Goal: Task Accomplishment & Management: Manage account settings

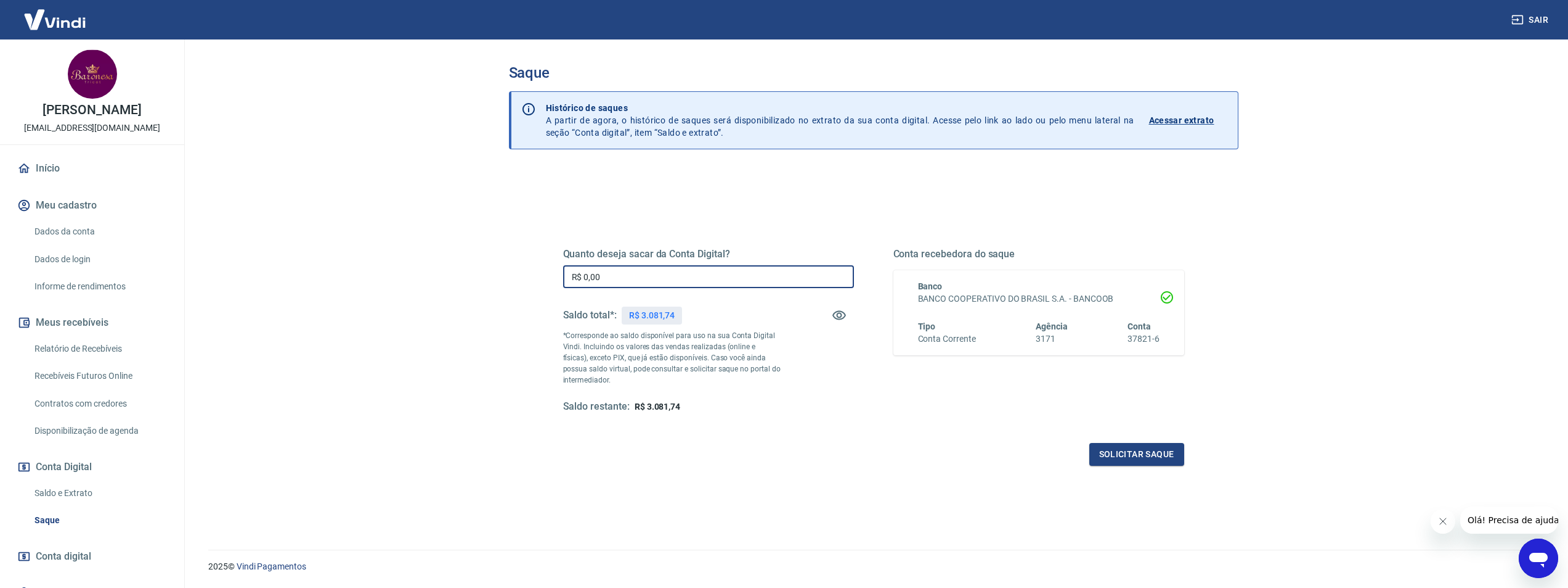
click at [641, 280] on input "R$ 0,00" at bounding box center [708, 276] width 290 height 23
type input "R$ 3.081,00"
click at [1135, 454] on button "Solicitar saque" at bounding box center [1136, 453] width 95 height 23
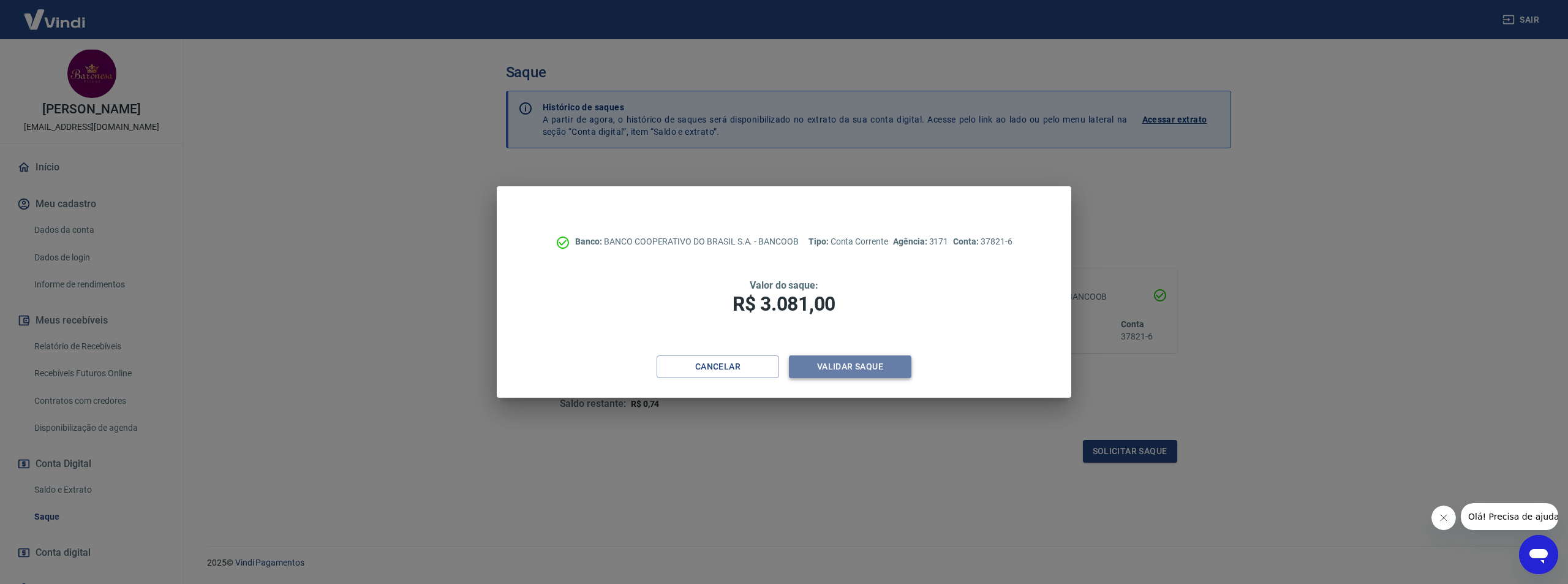
click at [858, 368] on button "Validar saque" at bounding box center [851, 365] width 122 height 22
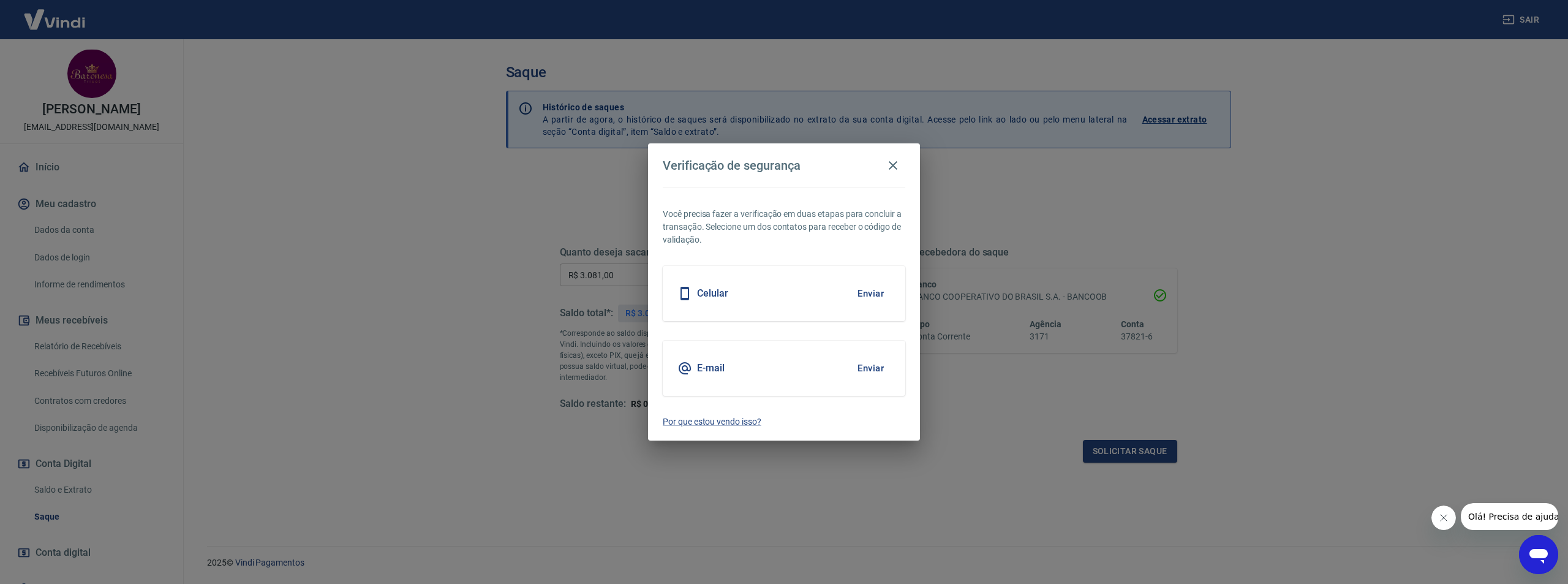
click at [830, 295] on div "Celular Enviar" at bounding box center [784, 292] width 243 height 55
click at [872, 291] on button "Enviar" at bounding box center [870, 293] width 40 height 25
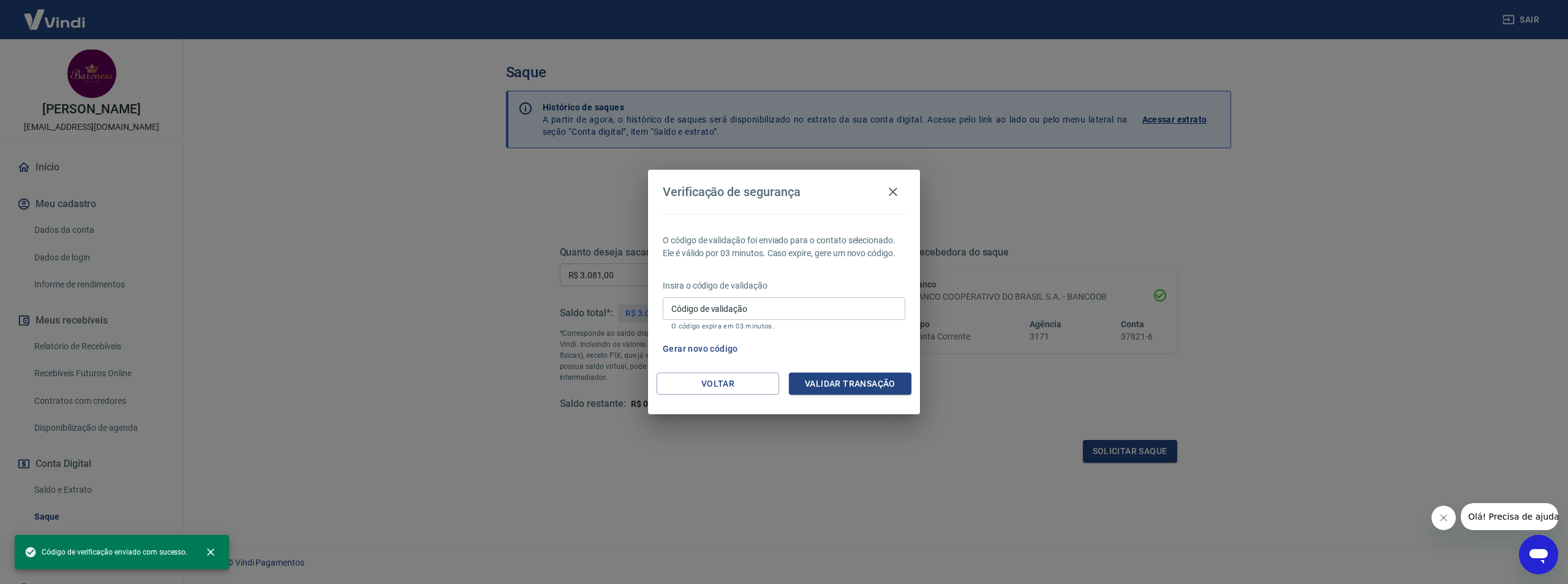
click at [704, 315] on input "Código de validação" at bounding box center [784, 308] width 243 height 22
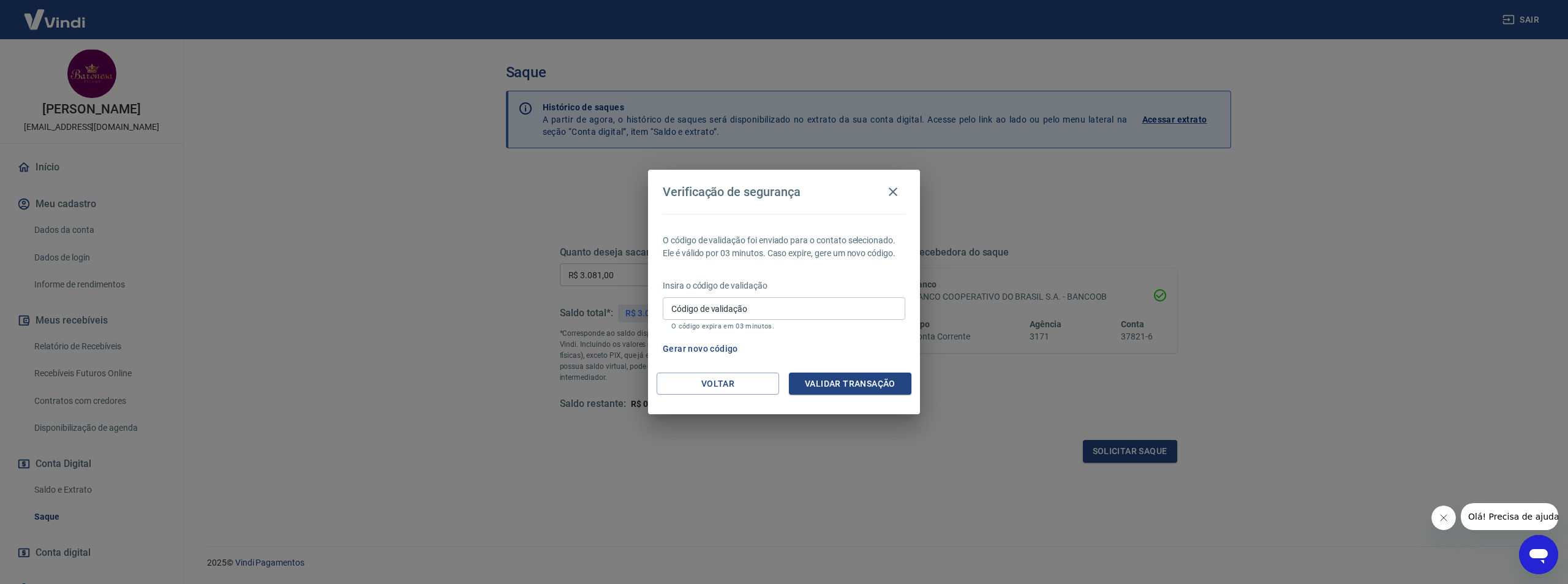
click at [877, 338] on div "Gerar novo código" at bounding box center [782, 348] width 248 height 22
click at [794, 337] on div "Gerar novo código" at bounding box center [782, 348] width 248 height 22
click at [784, 298] on input "Código de validação" at bounding box center [784, 308] width 243 height 22
type input "908018"
click at [858, 387] on button "Validar transação" at bounding box center [851, 383] width 122 height 22
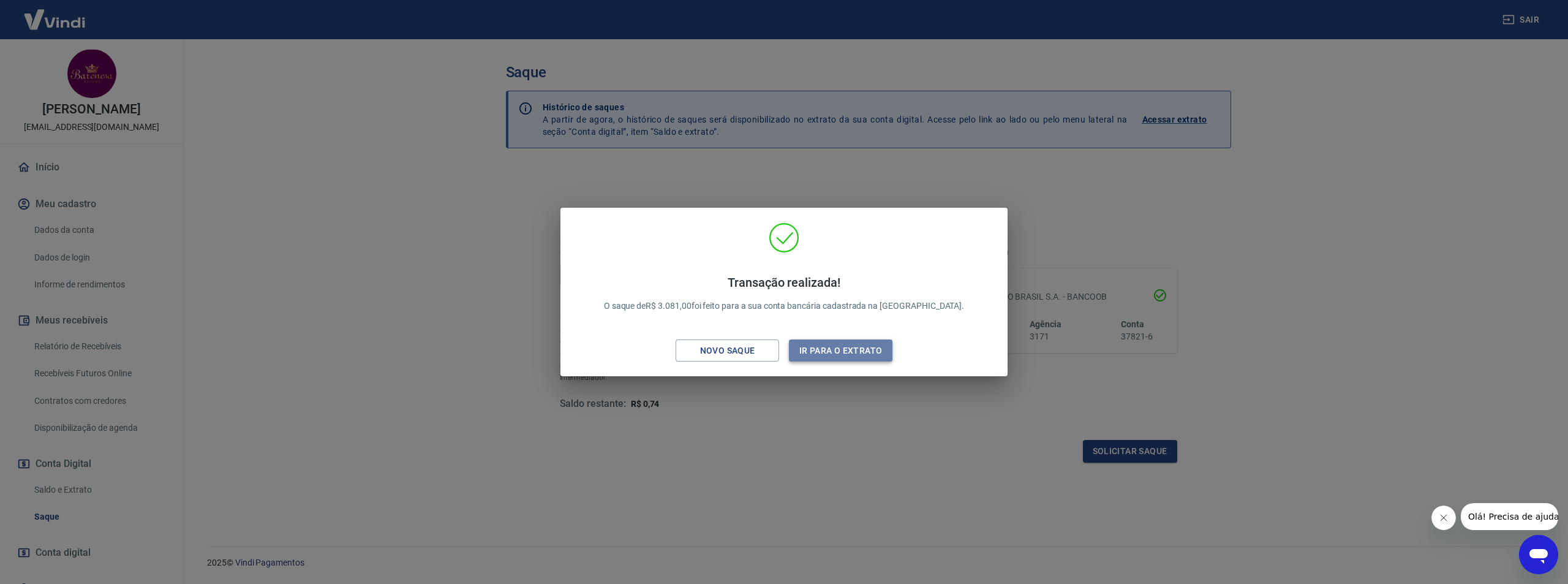
click at [811, 353] on button "Ir para o extrato" at bounding box center [841, 350] width 103 height 22
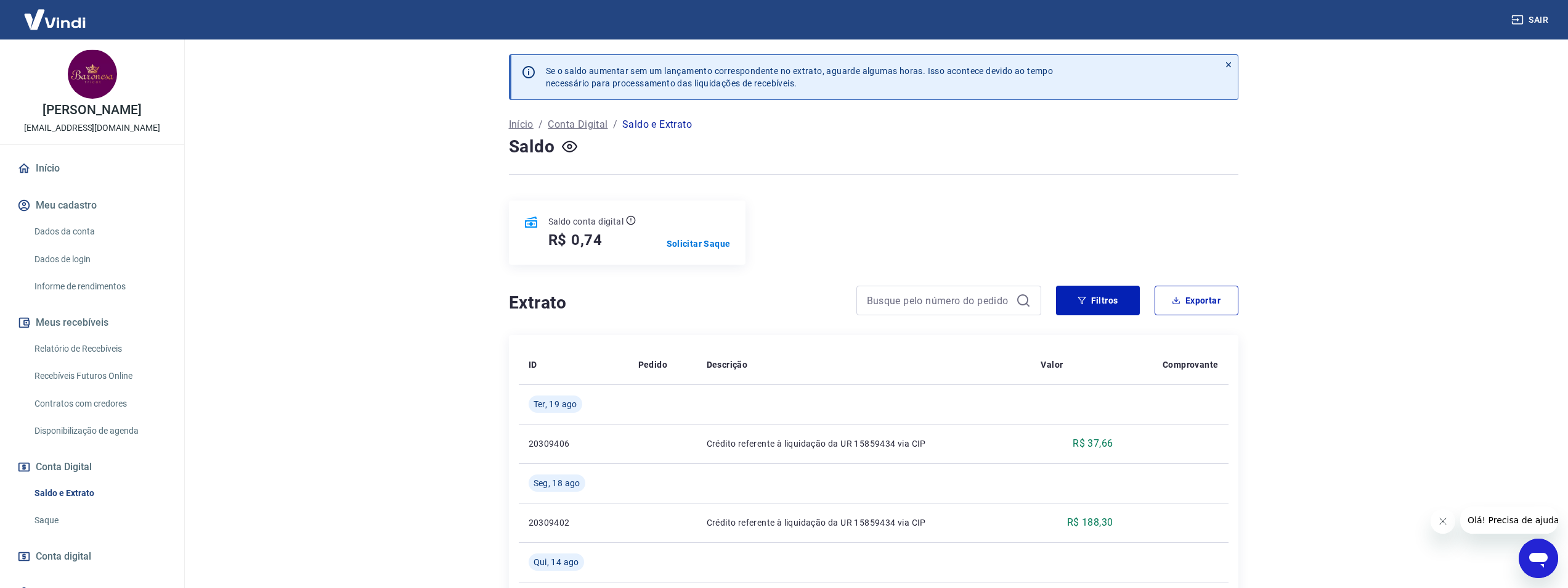
click at [47, 178] on link "Início" at bounding box center [92, 168] width 154 height 27
